Goal: Task Accomplishment & Management: Complete application form

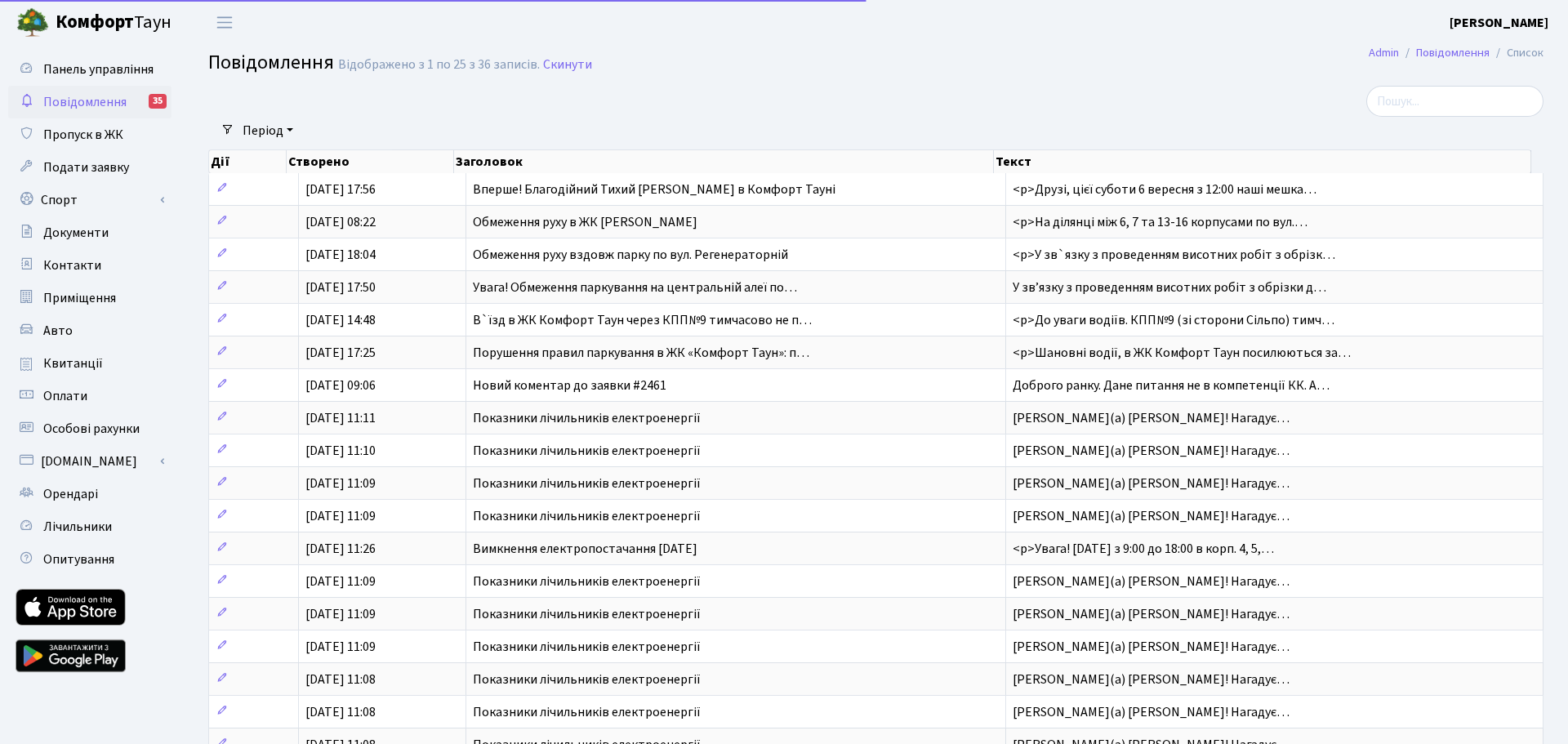
select select "25"
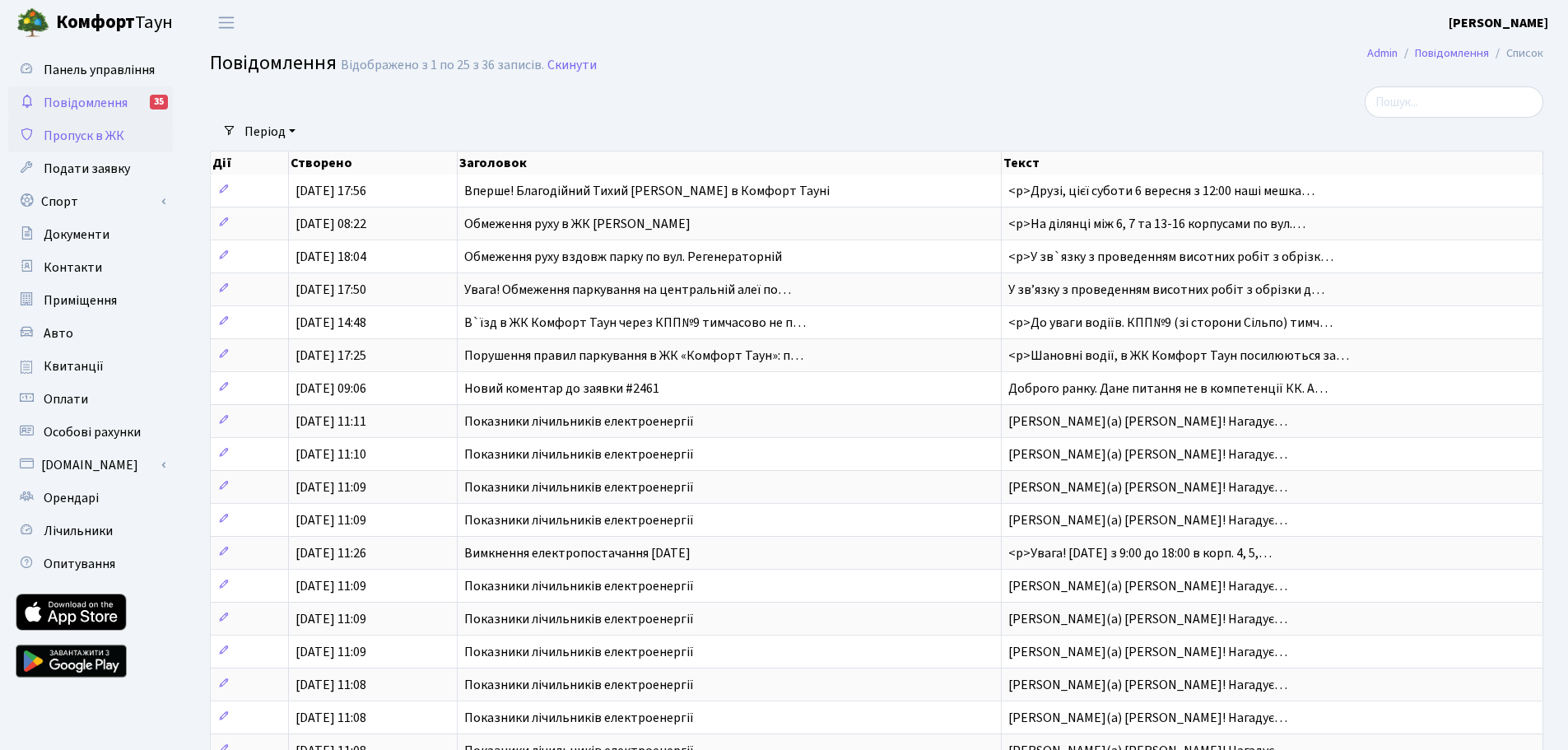
click at [103, 133] on span "Пропуск в ЖК" at bounding box center [84, 136] width 81 height 19
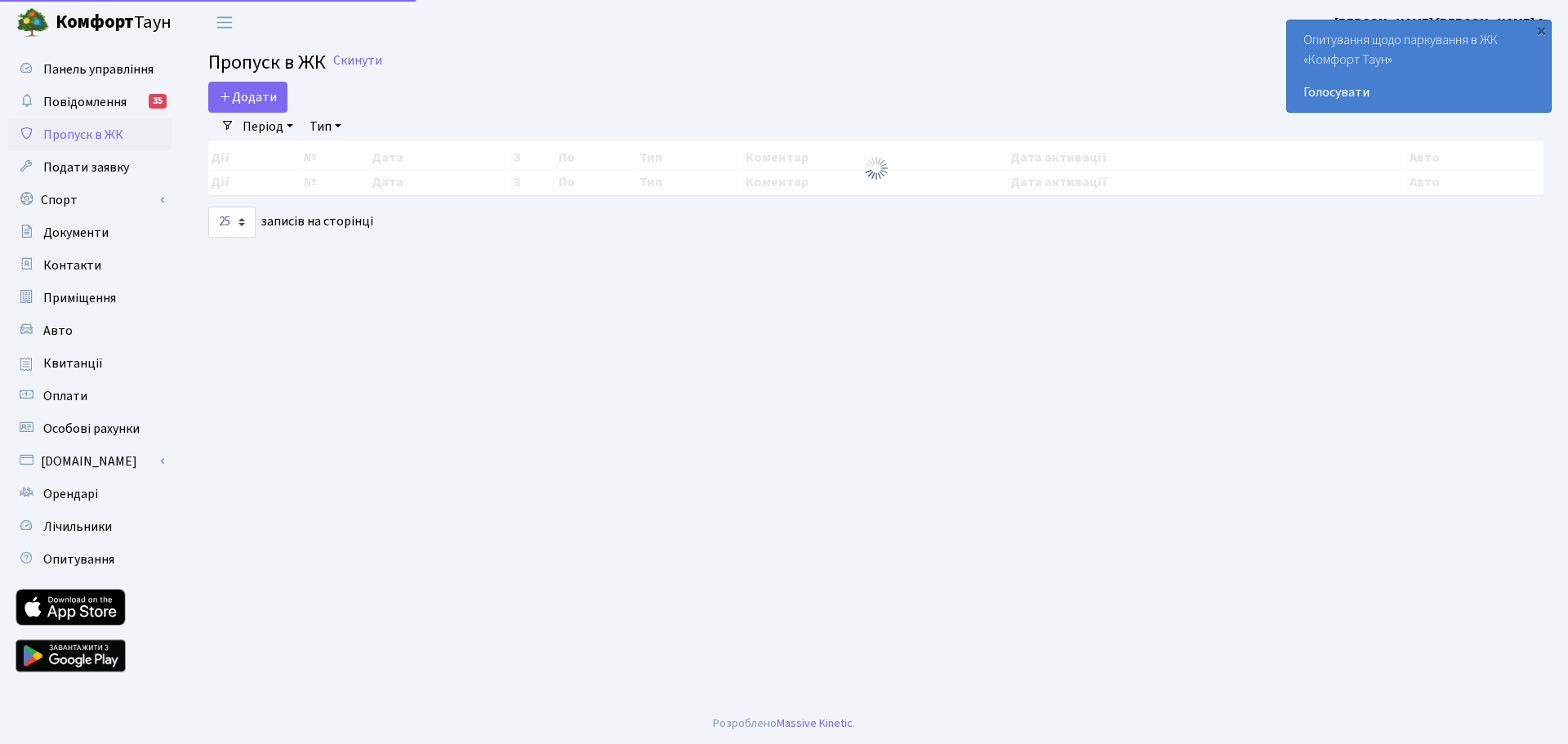
select select "25"
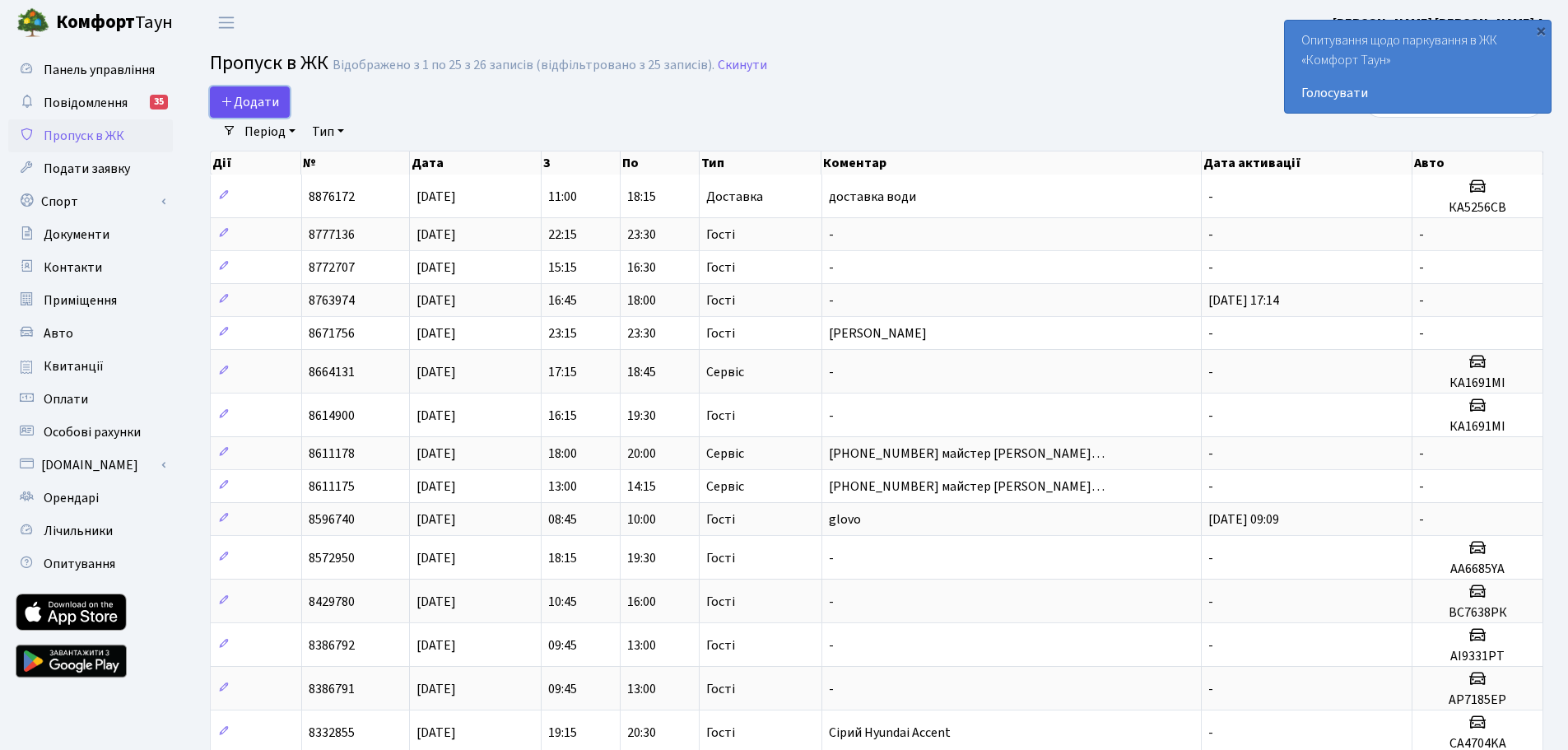
click at [252, 88] on link "Додати" at bounding box center [250, 102] width 80 height 31
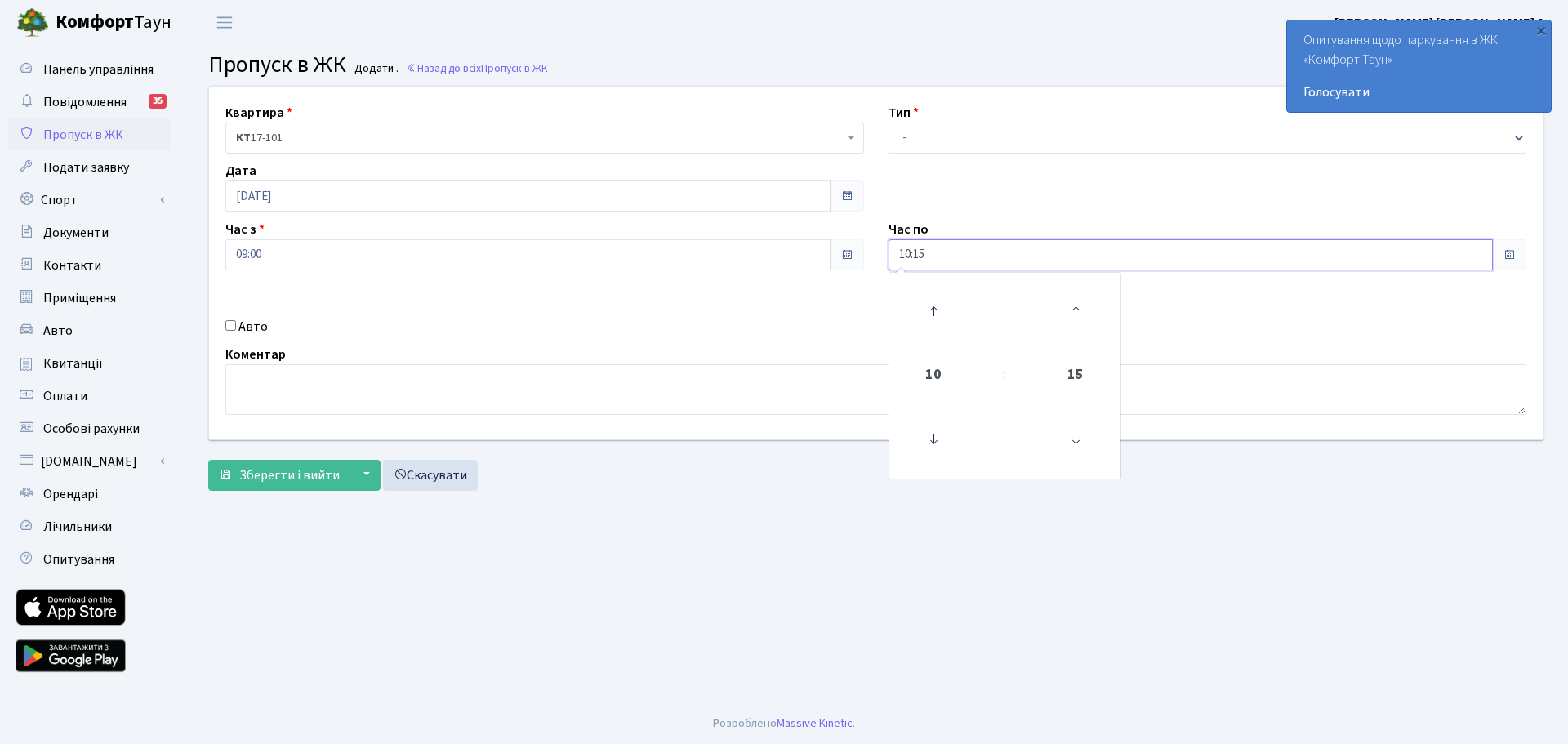
click at [1105, 267] on input "10:15" at bounding box center [1192, 254] width 606 height 31
click at [935, 444] on icon at bounding box center [933, 439] width 44 height 45
click at [926, 310] on icon at bounding box center [933, 312] width 44 height 45
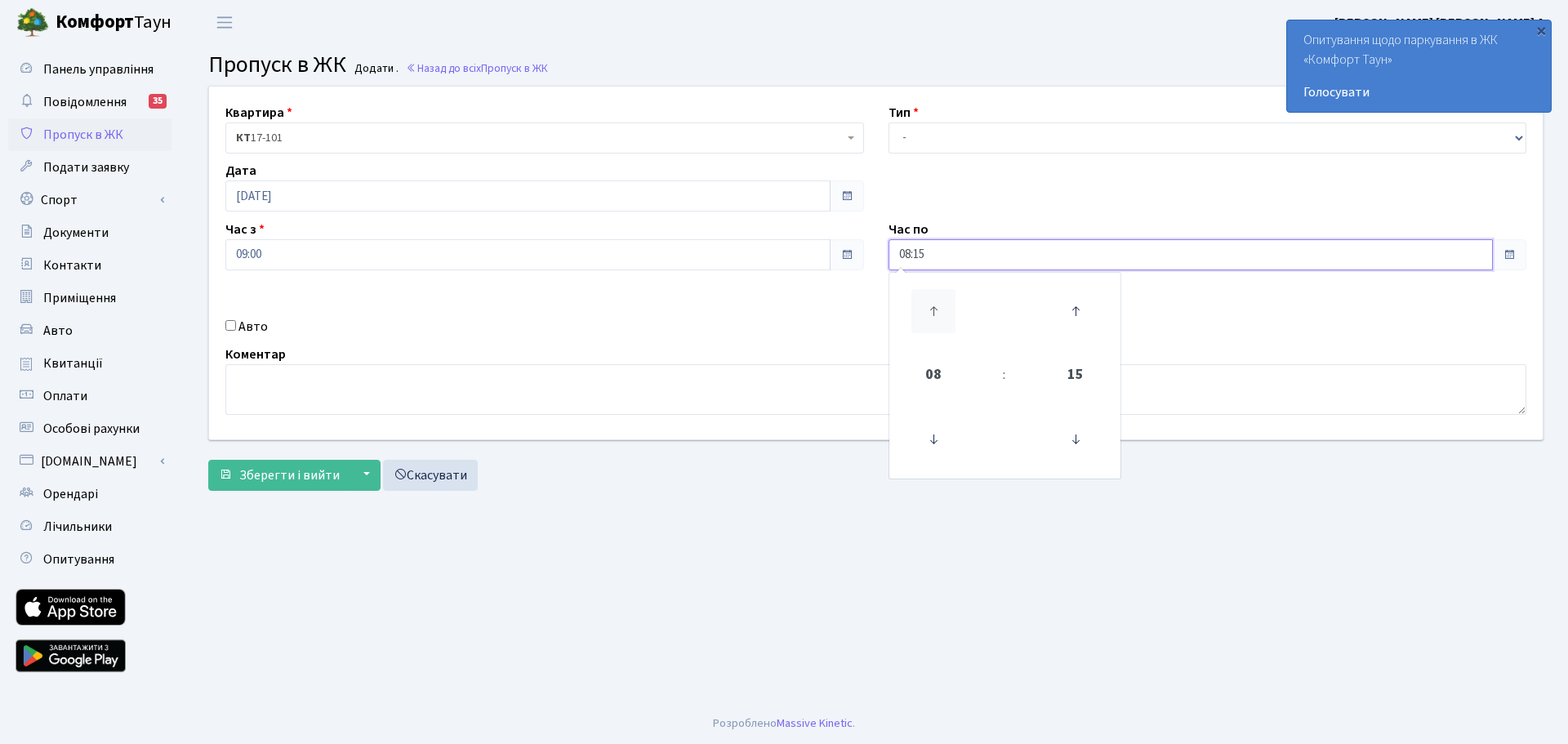
click at [926, 310] on icon at bounding box center [933, 312] width 44 height 45
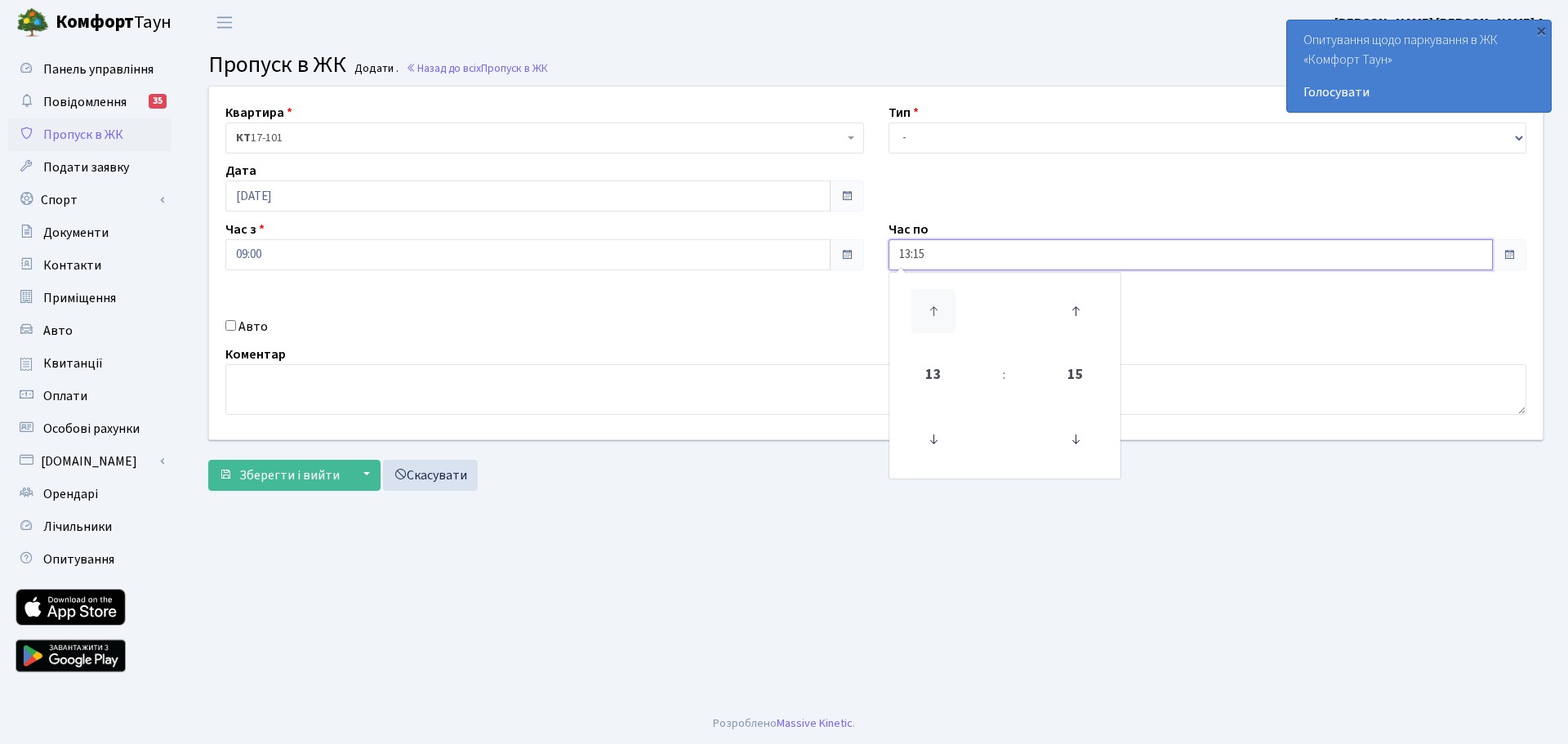
click at [926, 310] on icon at bounding box center [933, 312] width 44 height 45
type input "17:15"
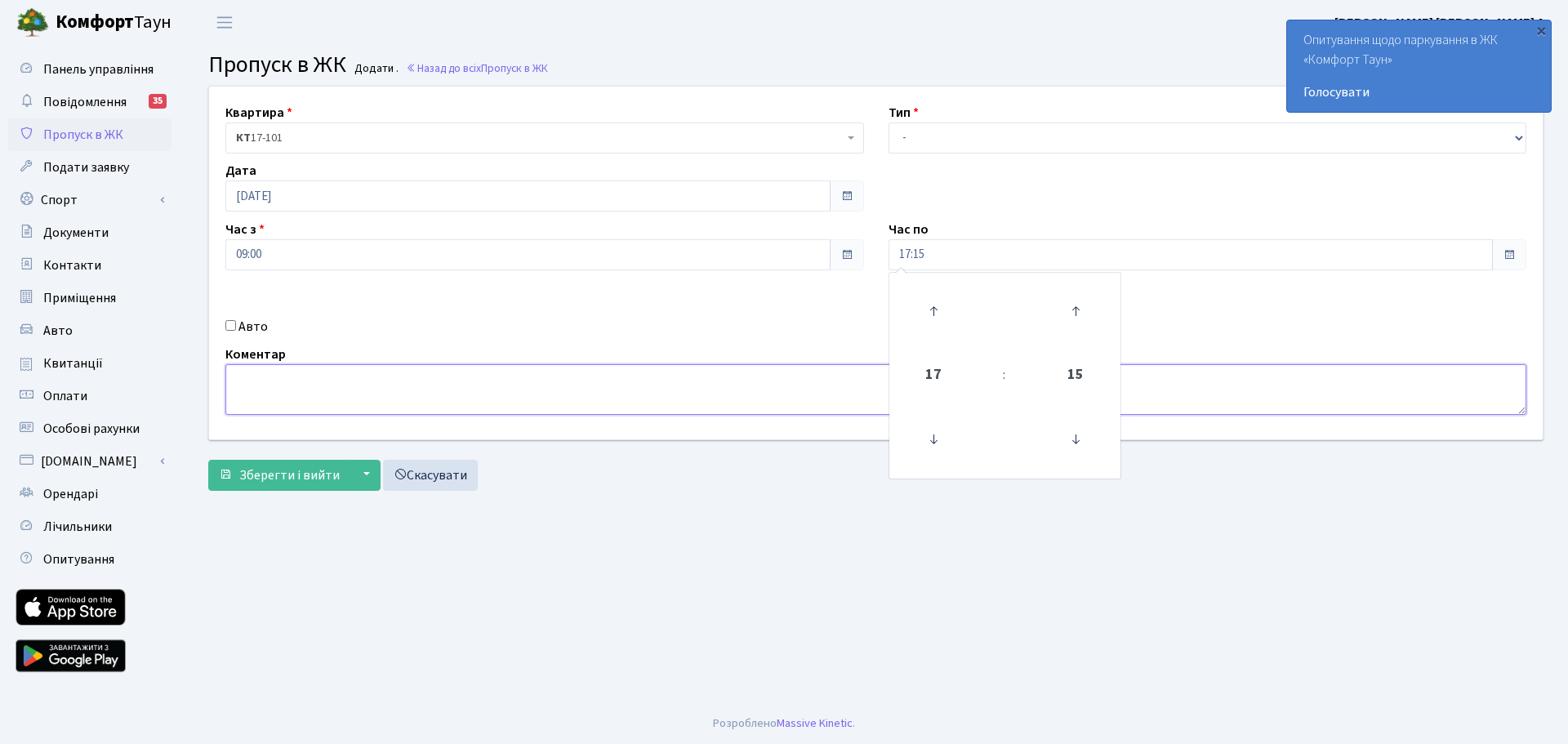
click at [760, 365] on textarea at bounding box center [875, 390] width 1301 height 50
type textarea "доставка води"
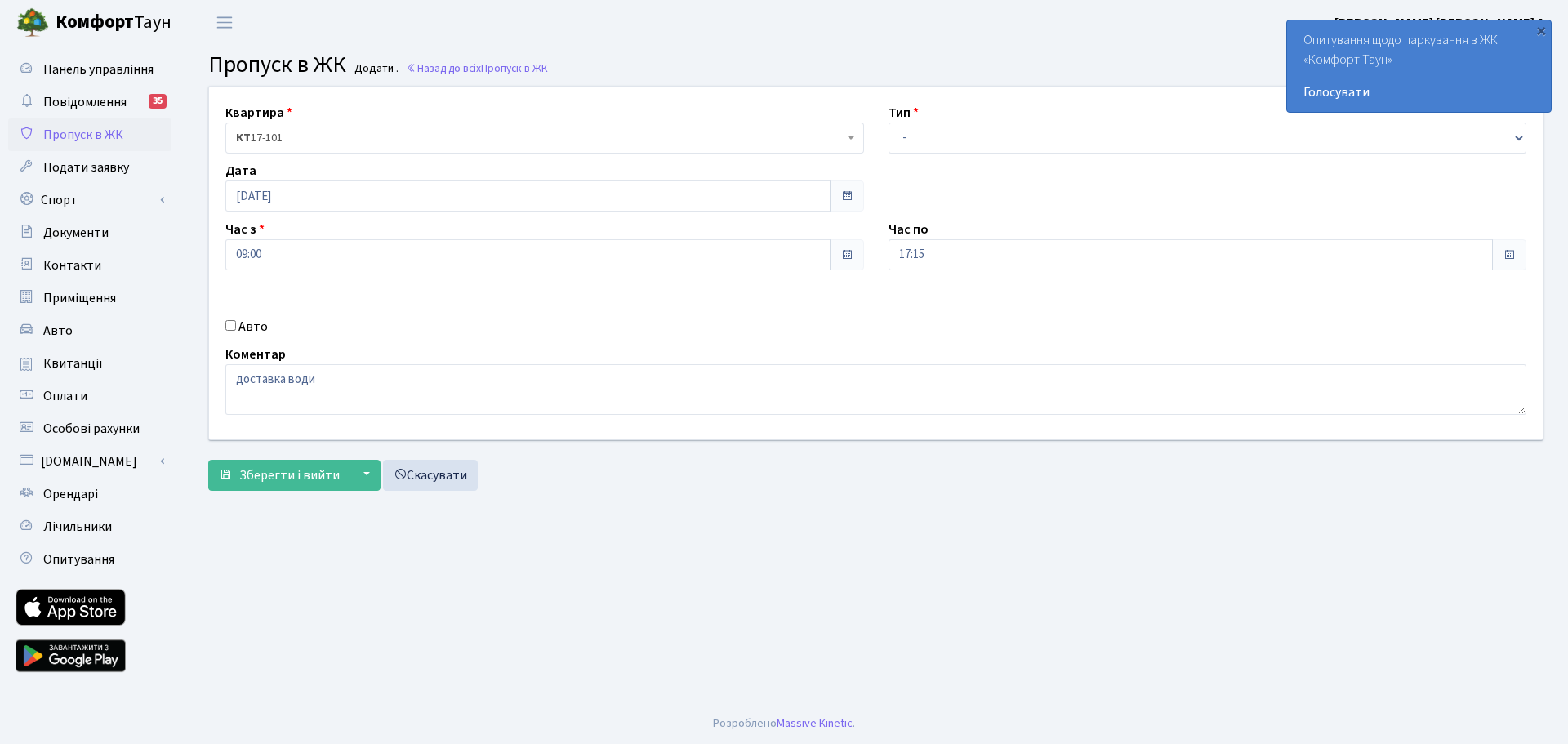
click at [228, 324] on input "Авто" at bounding box center [230, 325] width 11 height 11
checkbox input "true"
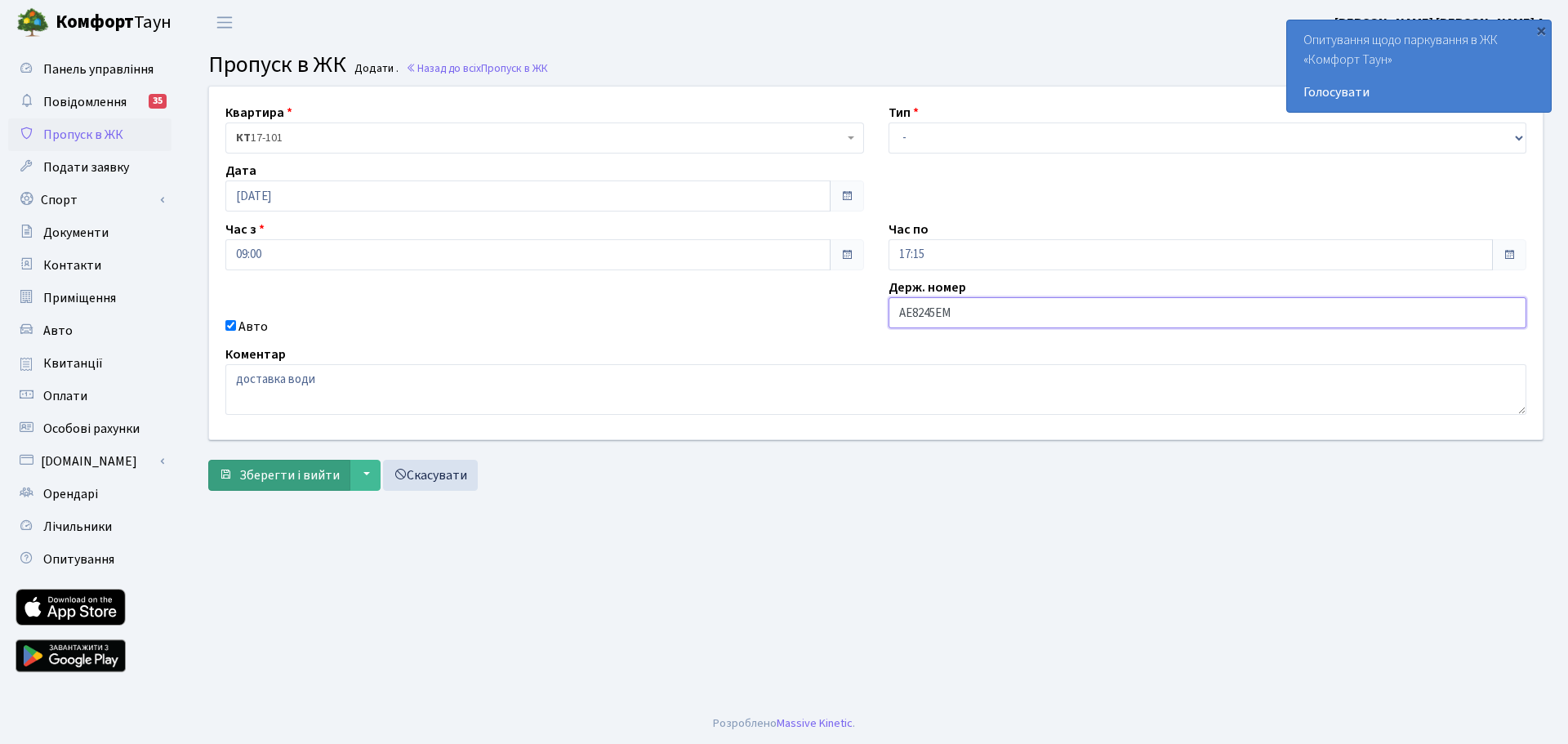
type input "АЕ8245ЕМ"
click at [334, 482] on span "Зберегти і вийти" at bounding box center [289, 475] width 101 height 18
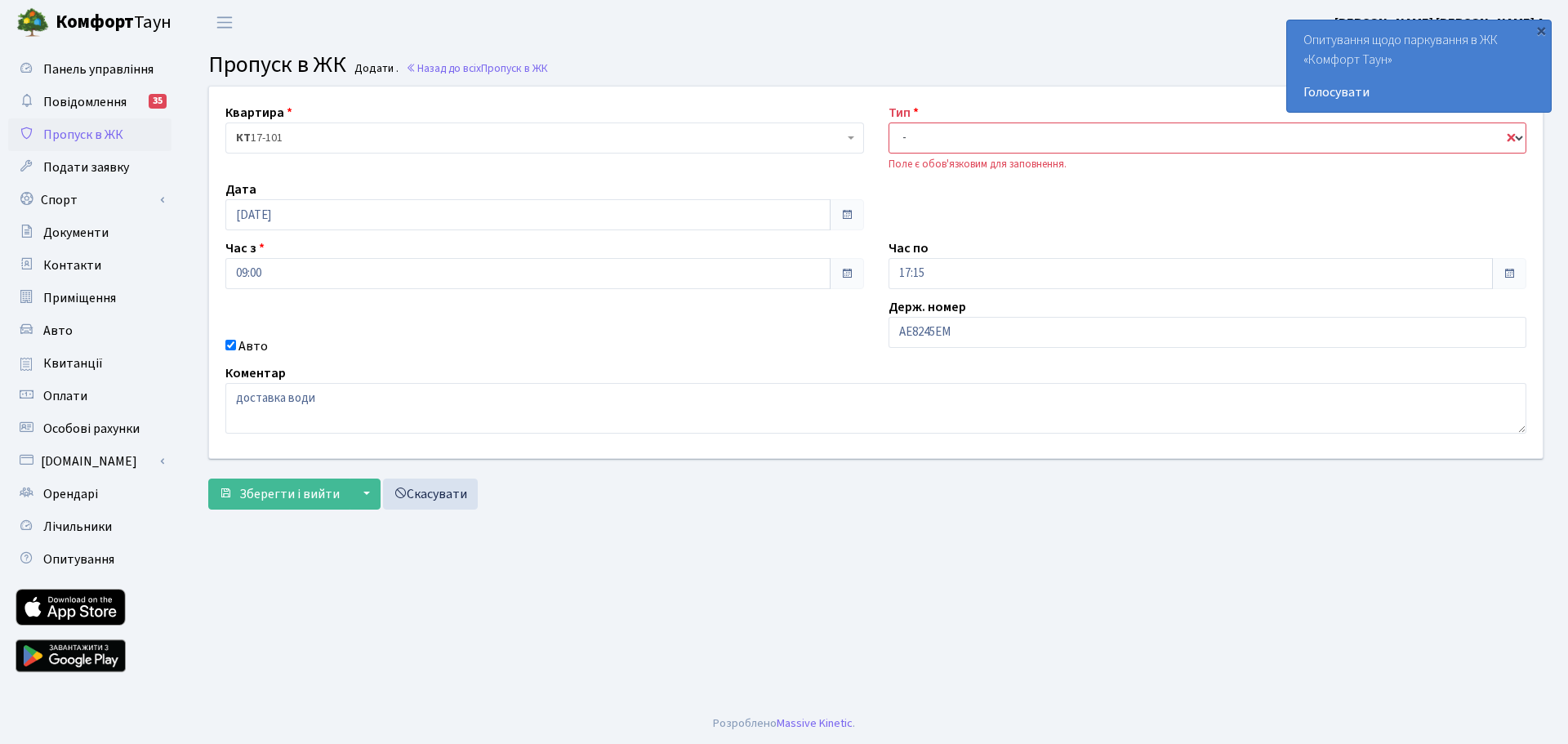
click at [1082, 142] on select "- Доставка Таксі Гості Сервіс" at bounding box center [1208, 138] width 638 height 31
select select "1"
click at [889, 123] on select "- Доставка Таксі Гості Сервіс" at bounding box center [1208, 138] width 638 height 31
click at [295, 501] on span "Зберегти і вийти" at bounding box center [289, 494] width 101 height 18
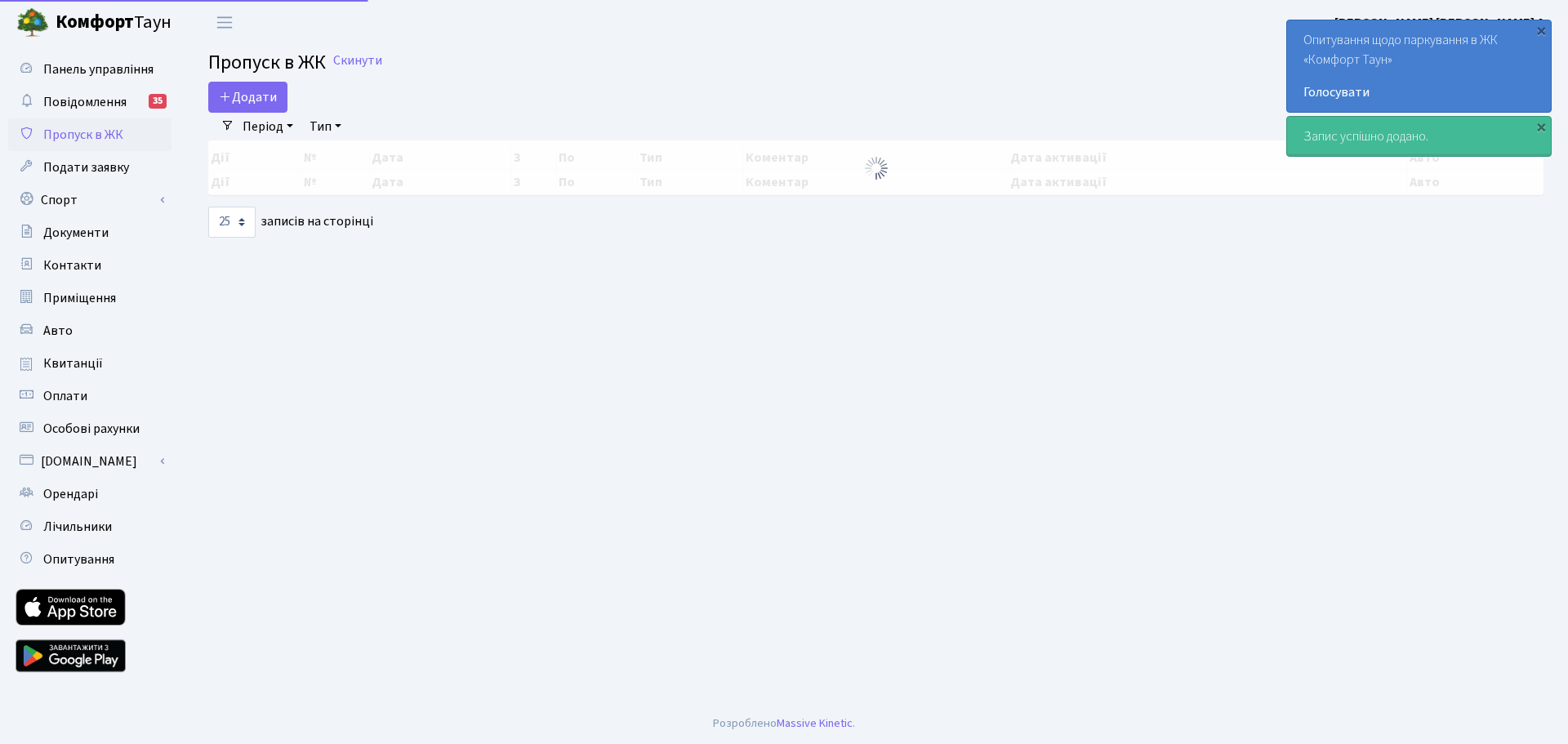
select select "25"
